Goal: Transaction & Acquisition: Purchase product/service

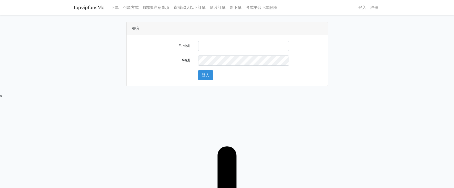
drag, startPoint x: 0, startPoint y: 0, endPoint x: 228, endPoint y: 50, distance: 233.1
click at [225, 46] on input "E-Mail" at bounding box center [243, 46] width 91 height 10
type input "[EMAIL_ADDRESS][DOMAIN_NAME]"
click at [211, 74] on button "登入" at bounding box center [205, 75] width 15 height 10
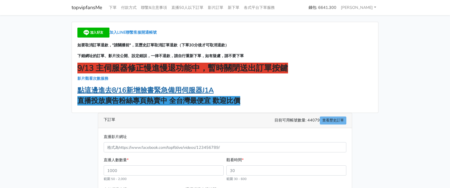
click at [147, 91] on strong "點這邊進去8/16新增臉書緊急備用伺服器J1A" at bounding box center [145, 90] width 136 height 9
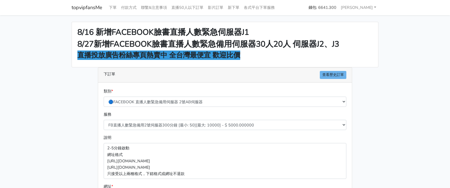
click at [384, 51] on main "8/16 新增FACEBOOK臉書直播人數緊急伺服器J1 8/27新增FACEBOOK臉書直播人數緊急備用伺服器30人20人 伺服器J2、J3 直播投放廣告粉…" at bounding box center [225, 148] width 450 height 266
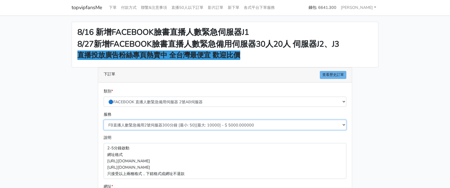
drag, startPoint x: 154, startPoint y: 127, endPoint x: 178, endPoint y: 145, distance: 31.2
click at [154, 127] on select "FB直播人數緊急備用2號伺服器300分鐘 [最小: 50][最大: 10000] - $ 5000.000000 FB直播人數緊急備用2號伺服器60分鐘 [最…" at bounding box center [225, 125] width 243 height 10
select select "577"
click at [104, 120] on select "FB直播人數緊急備用2號伺服器300分鐘 [最小: 50][最大: 10000] - $ 5000.000000 FB直播人數緊急備用2號伺服器60分鐘 [最…" at bounding box center [225, 125] width 243 height 10
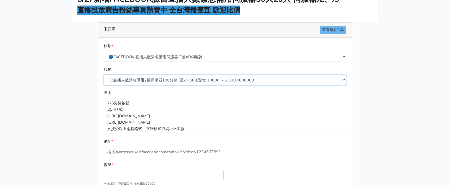
scroll to position [83, 0]
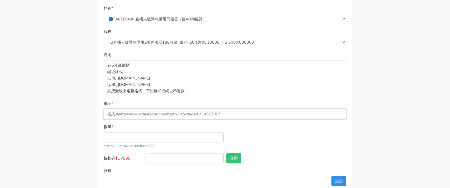
click at [153, 116] on input "網址 *" at bounding box center [225, 114] width 243 height 10
paste input "https://www.facebook.com/100083399346069/videos/1269010348283271"
type input "https://www.facebook.com/100083399346069/videos/1269010348283271"
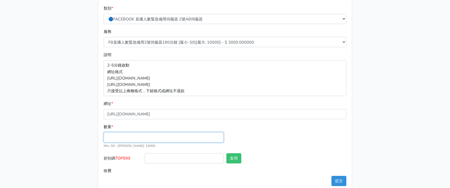
click at [120, 138] on input "數量 *" at bounding box center [164, 137] width 120 height 10
type input "100"
type input "300.000"
click at [337, 180] on button "提交" at bounding box center [338, 181] width 15 height 10
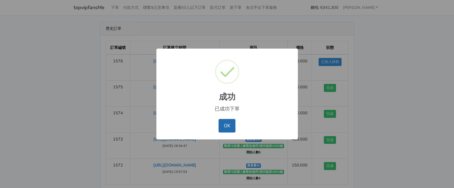
click at [228, 124] on button "OK" at bounding box center [226, 125] width 17 height 13
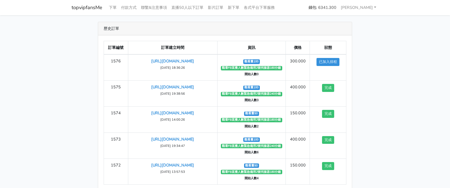
click at [370, 54] on div "歷史訂單 訂單編號 訂單建立時間 資訊 價格 狀態 1576 https://www.facebook.com/100083399346069/videos/…" at bounding box center [224, 116] width 315 height 188
